Goal: Task Accomplishment & Management: Manage account settings

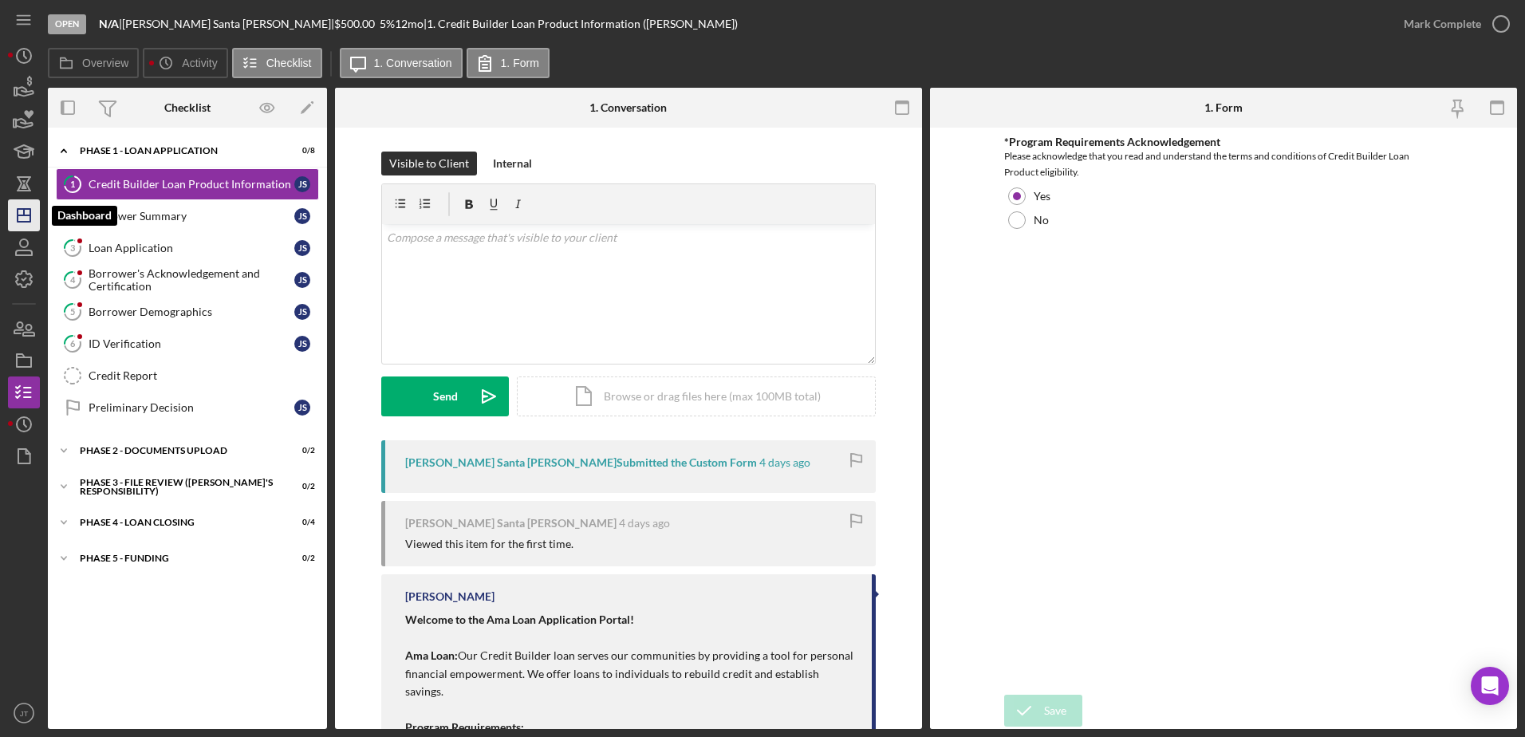
click at [24, 215] on line "button" at bounding box center [24, 212] width 0 height 6
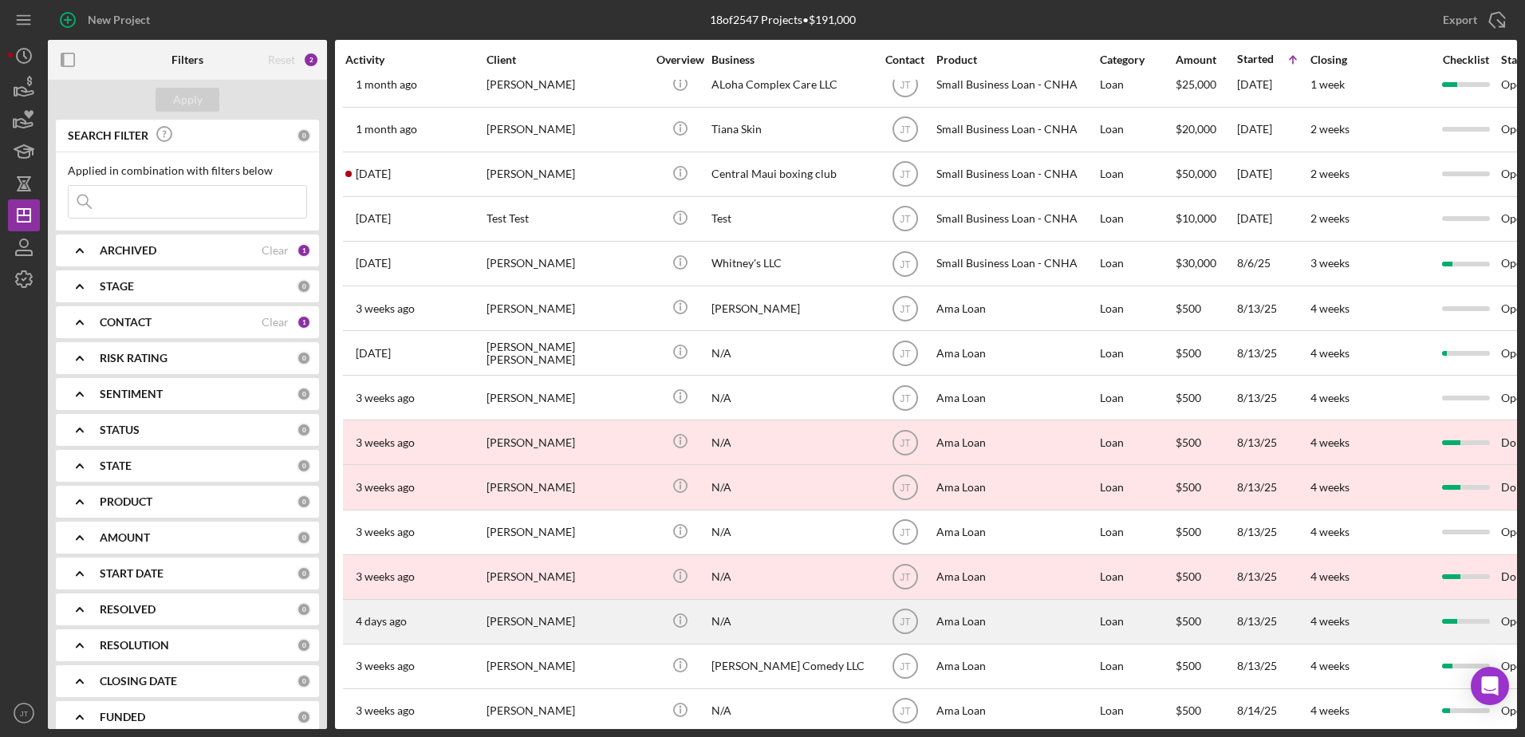
scroll to position [17, 0]
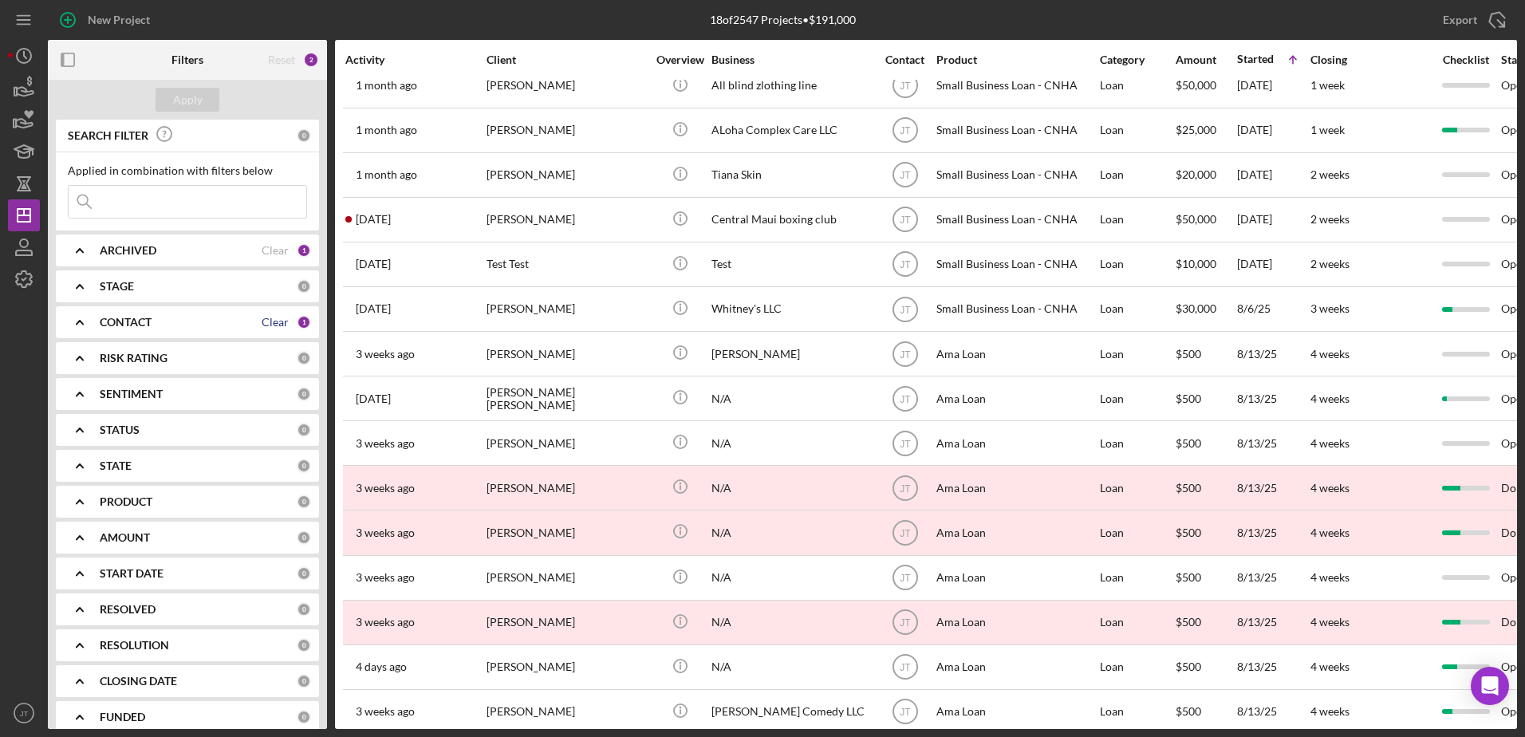
click at [262, 323] on div "Clear" at bounding box center [275, 322] width 27 height 13
click at [157, 325] on div "CONTACT" at bounding box center [198, 322] width 197 height 13
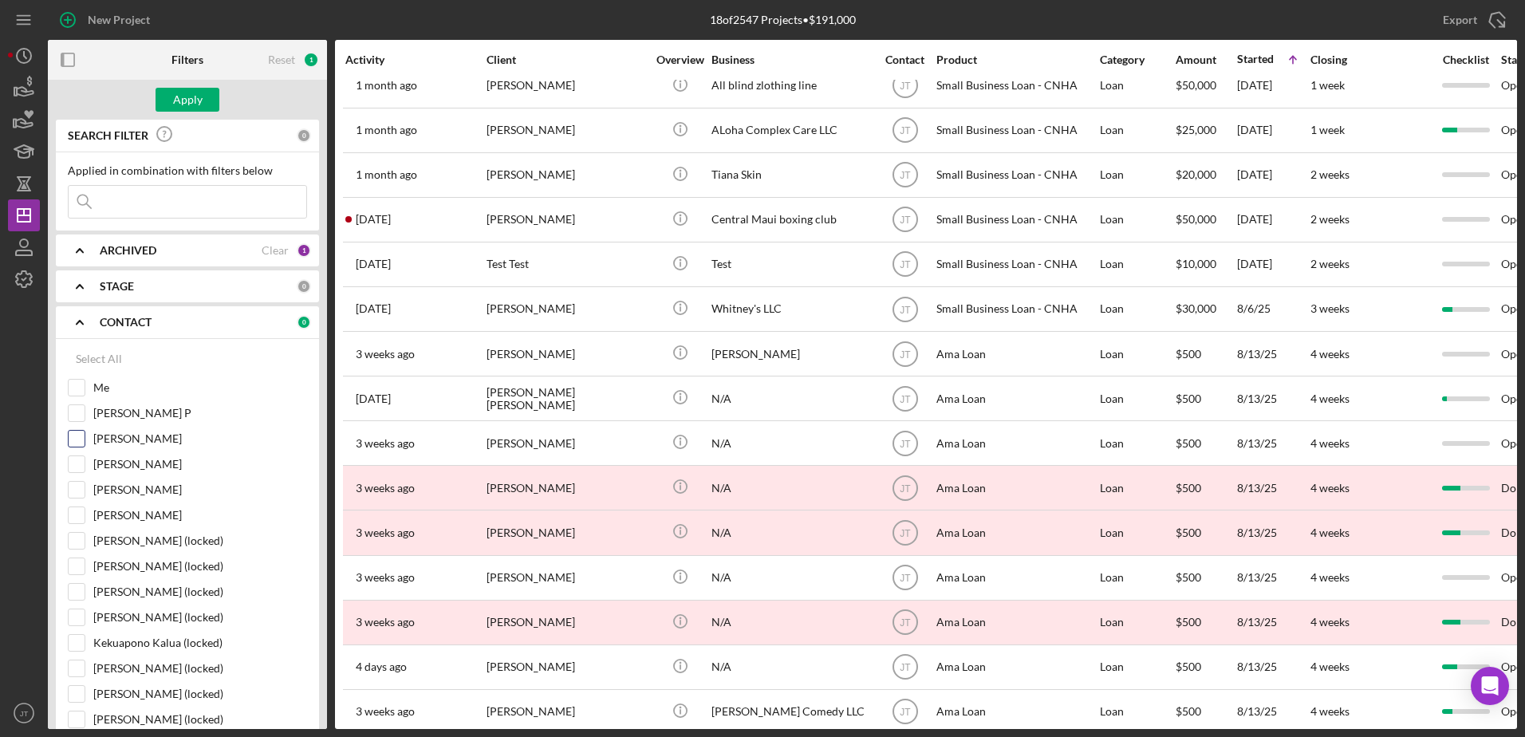
click at [81, 437] on input "[PERSON_NAME]" at bounding box center [77, 439] width 16 height 16
checkbox input "true"
click at [193, 99] on div "Apply" at bounding box center [188, 100] width 30 height 24
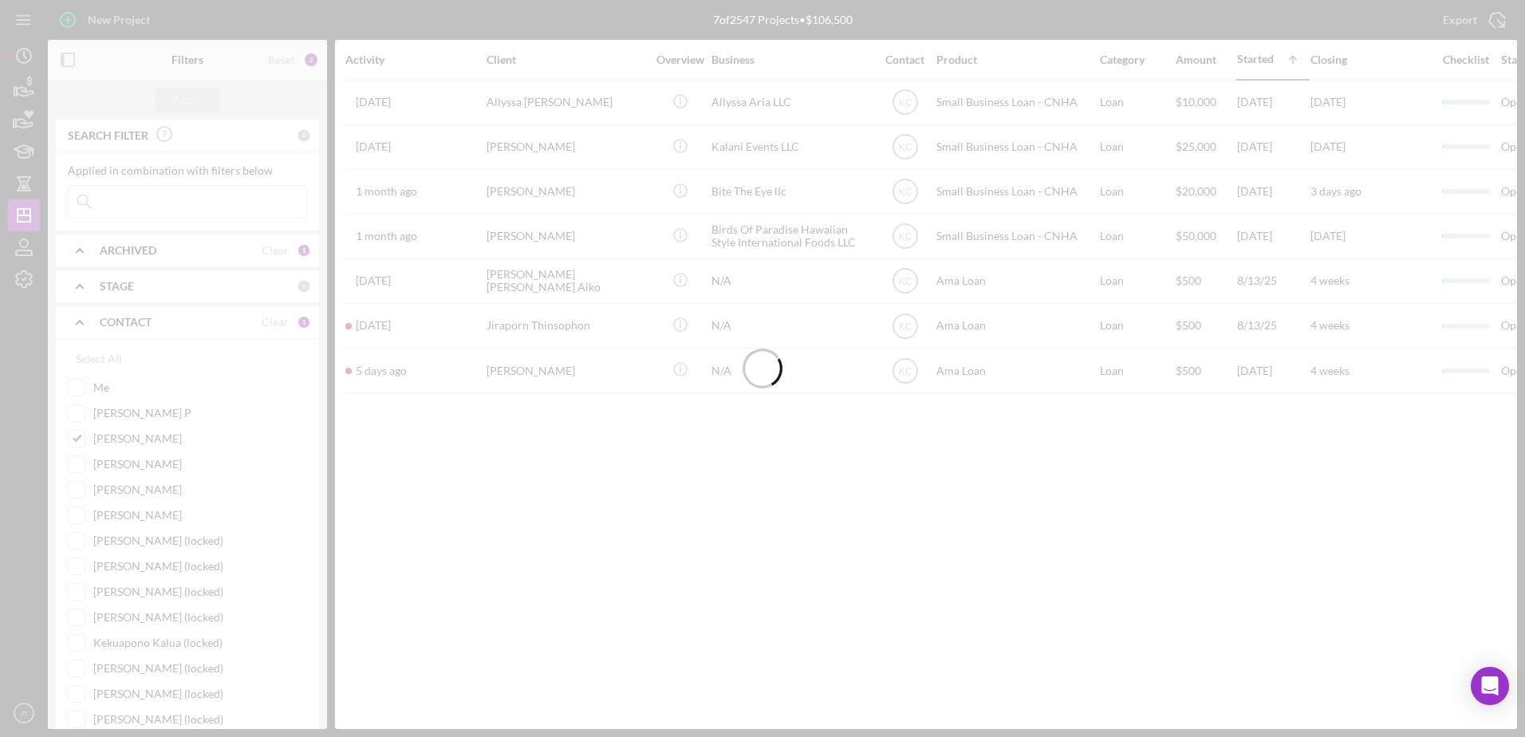
scroll to position [0, 0]
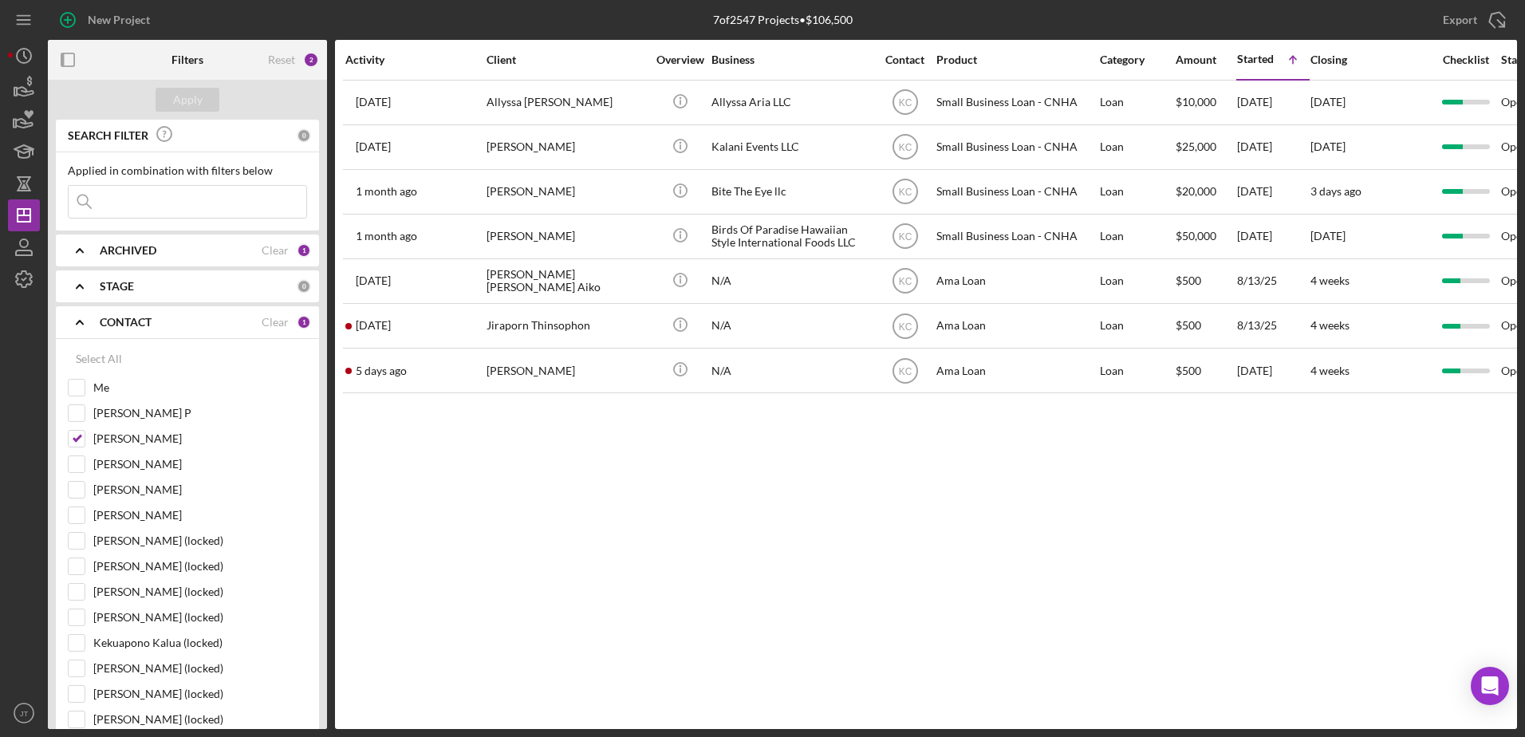
click at [750, 598] on div "Activity Client Overview Business Contact Product Category Amount Started Icon/…" at bounding box center [926, 384] width 1182 height 689
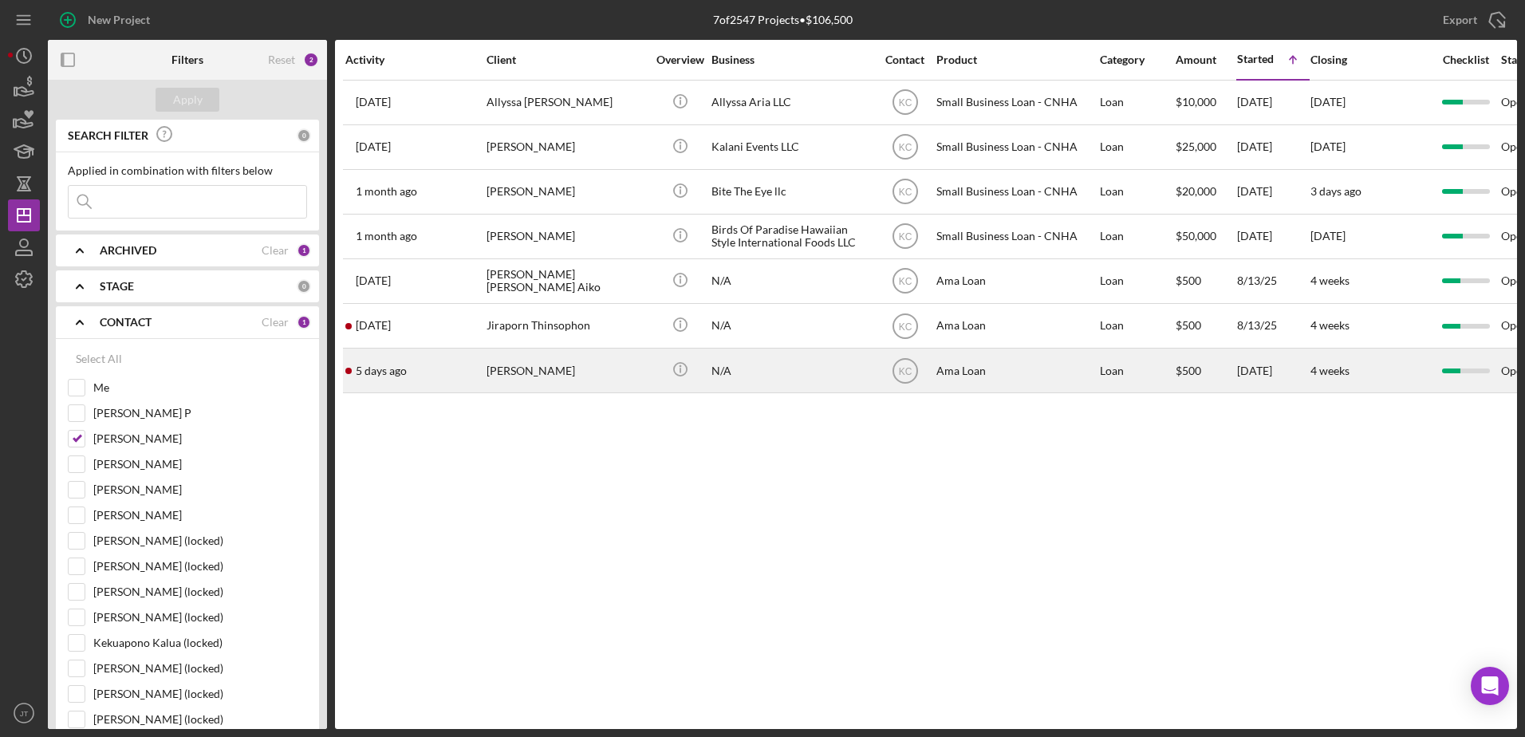
click at [544, 383] on div "[PERSON_NAME]" at bounding box center [567, 370] width 160 height 42
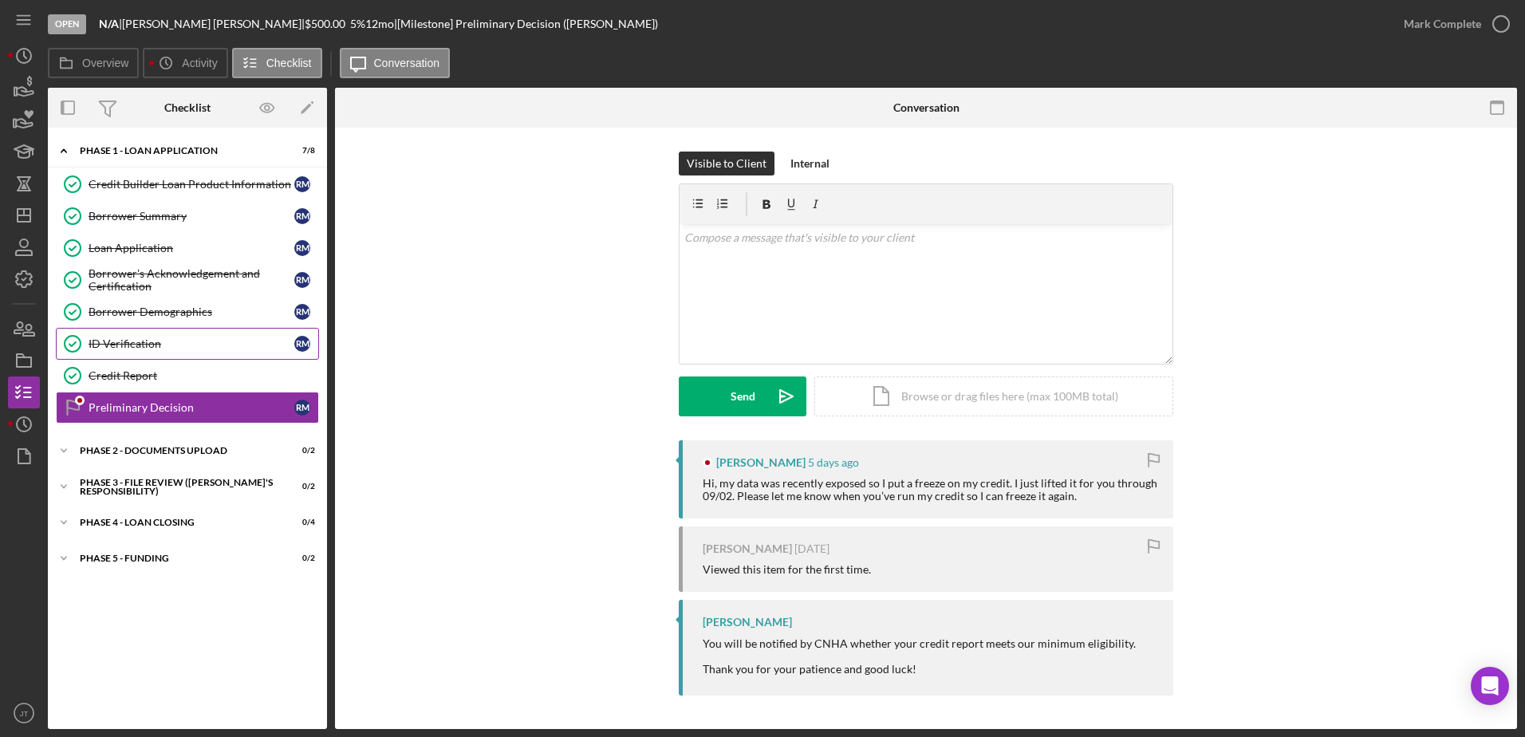
click at [165, 354] on link "ID Verification ID Verification R M" at bounding box center [187, 344] width 263 height 32
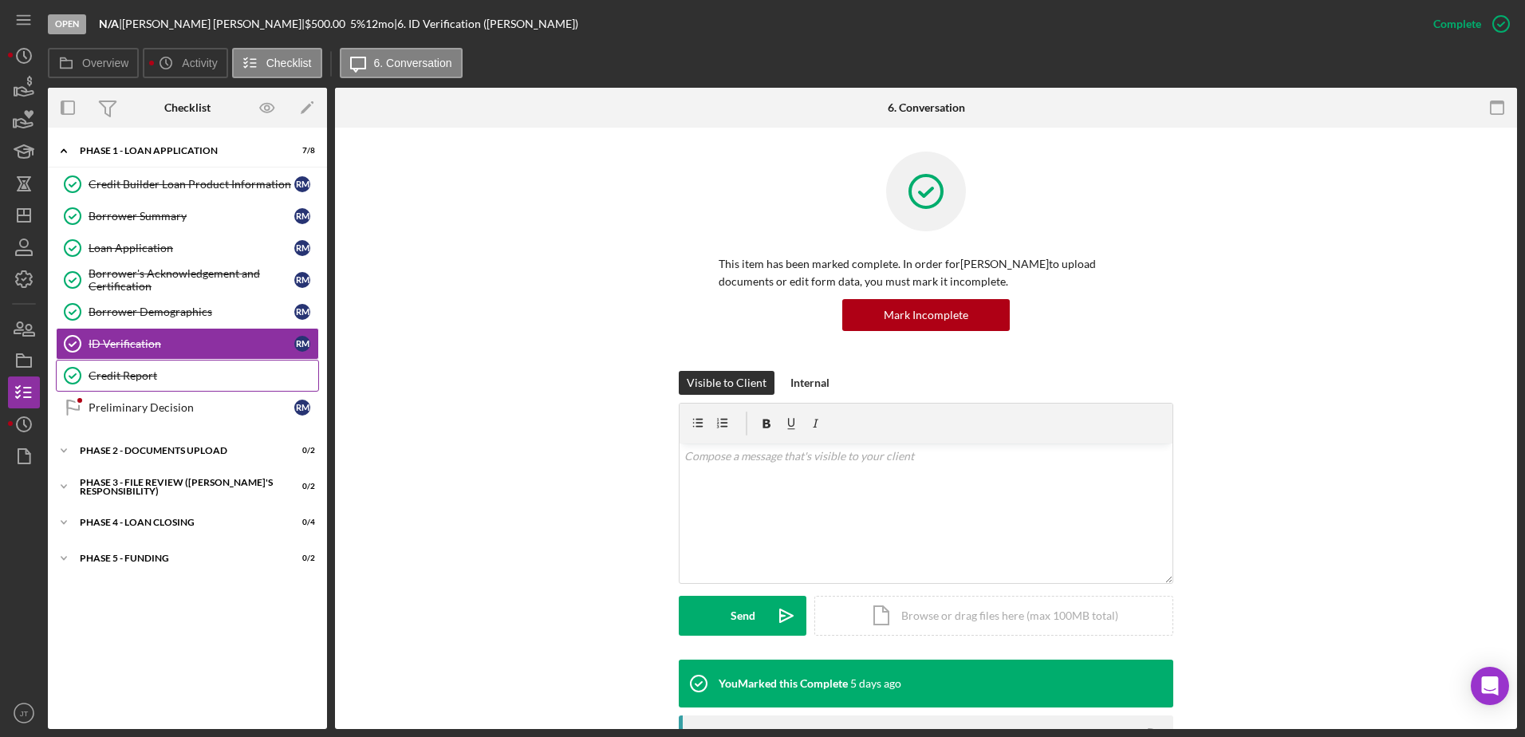
click at [163, 376] on div "Credit Report" at bounding box center [204, 375] width 230 height 13
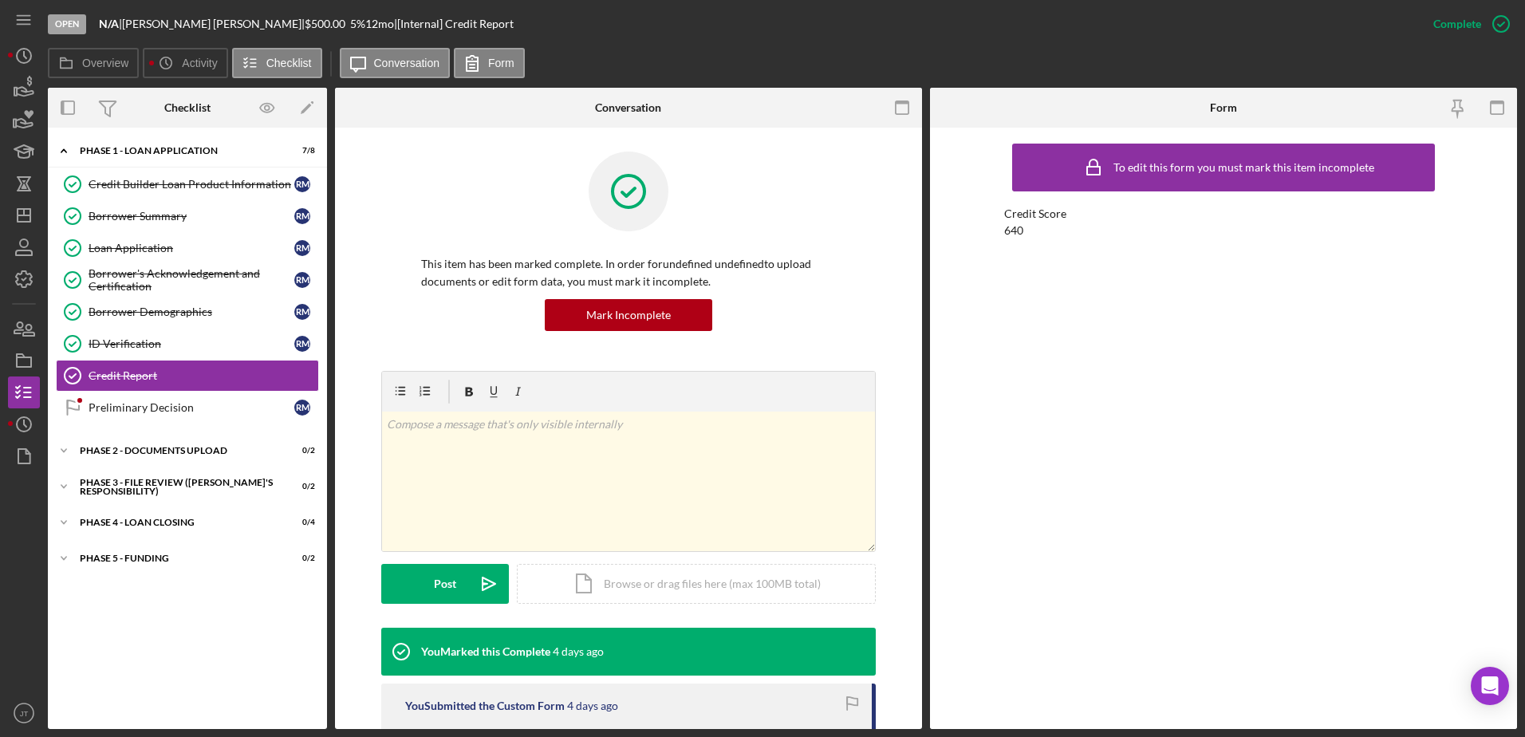
click at [835, 305] on div "This item has been marked complete. In order for undefined undefined to upload …" at bounding box center [628, 261] width 495 height 219
click at [21, 214] on icon "Icon/Dashboard" at bounding box center [24, 215] width 40 height 40
